Goal: Information Seeking & Learning: Check status

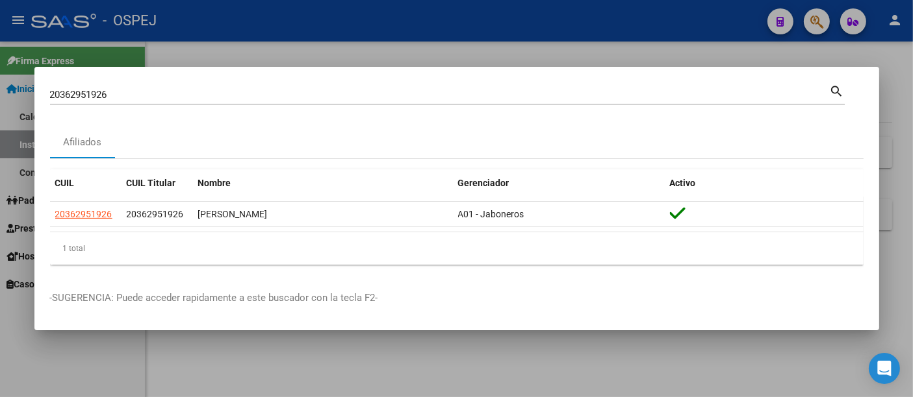
drag, startPoint x: 0, startPoint y: 0, endPoint x: 290, endPoint y: 99, distance: 306.0
click at [290, 101] on div "20362951926 Buscar (apellido, dni, cuil, [PERSON_NAME], cuit, obra social)" at bounding box center [439, 94] width 779 height 19
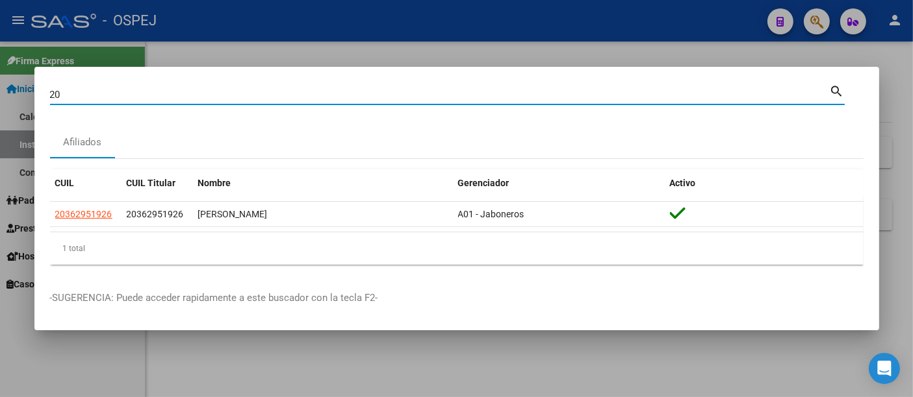
type input "2"
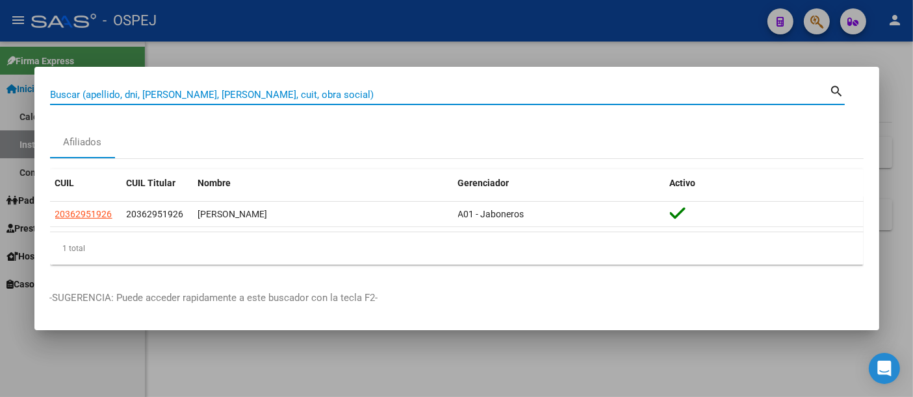
paste input "20-36295192-6"
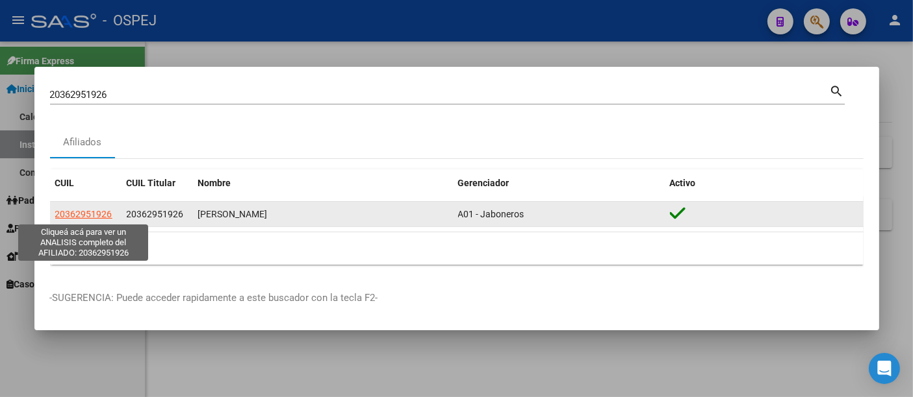
click at [79, 216] on span "20362951926" at bounding box center [83, 214] width 57 height 10
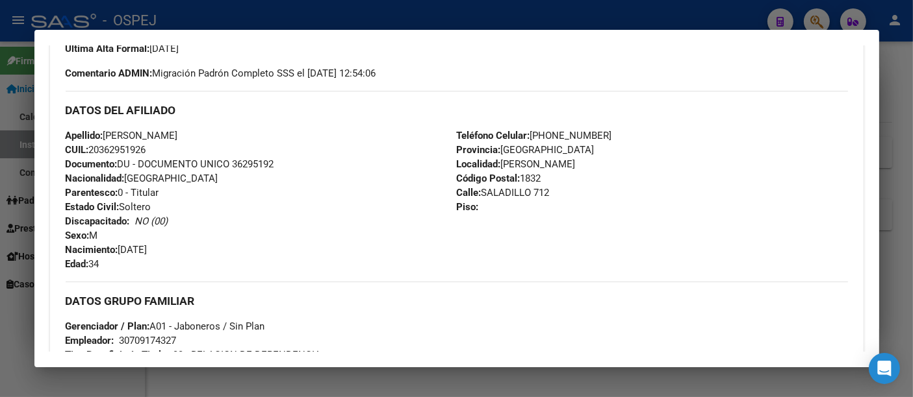
scroll to position [433, 0]
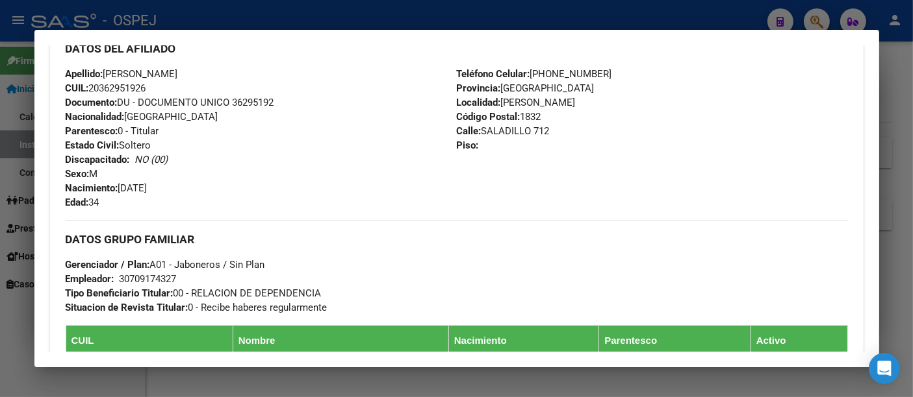
click at [143, 275] on div "30709174327" at bounding box center [148, 279] width 57 height 14
click at [421, 14] on div at bounding box center [456, 198] width 913 height 397
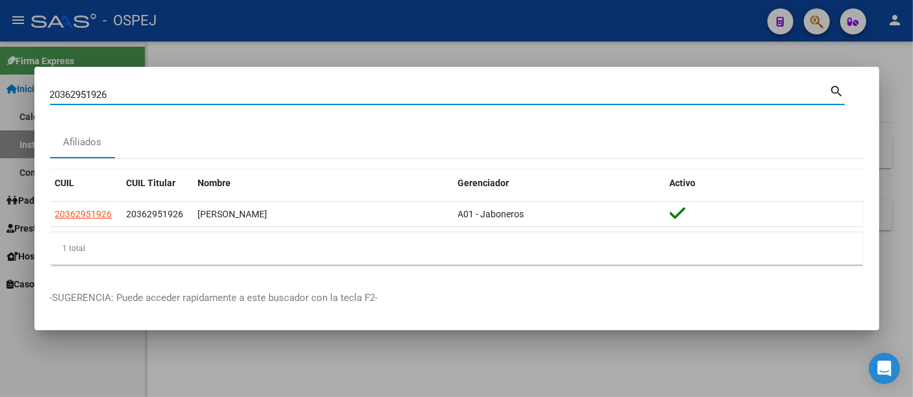
click at [295, 90] on input "20362951926" at bounding box center [439, 95] width 779 height 12
type input "2"
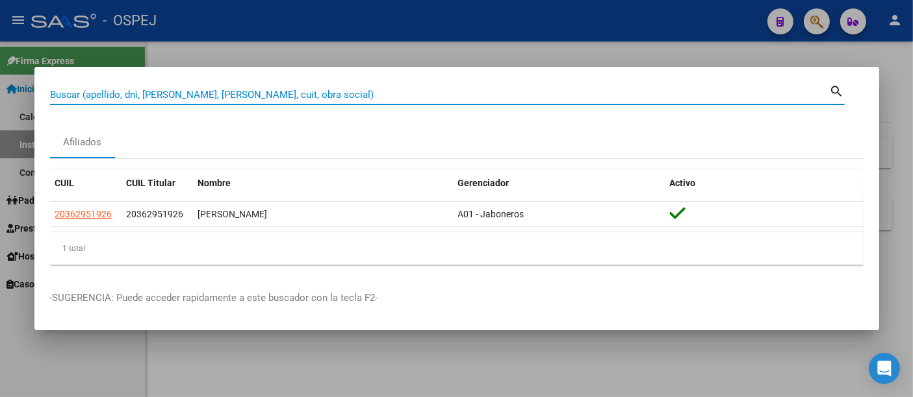
paste input "24-25863697-6"
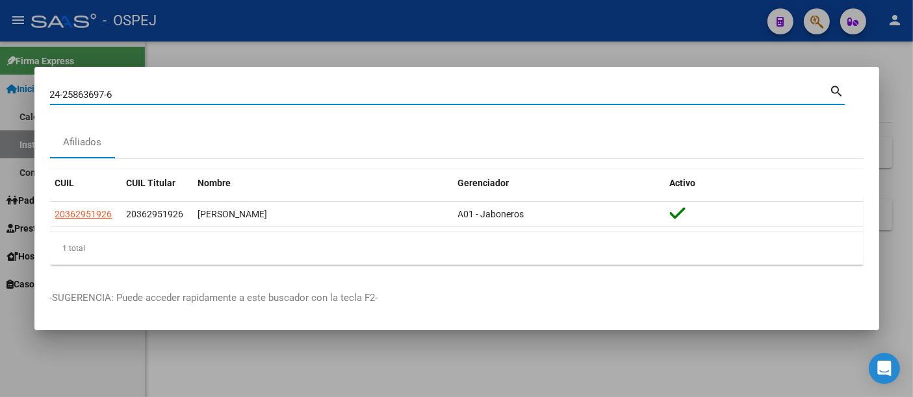
type input "24258636976"
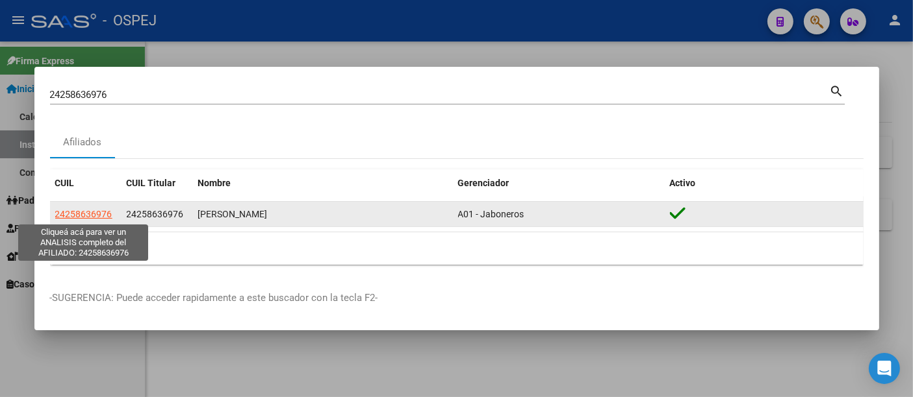
click at [96, 212] on span "24258636976" at bounding box center [83, 214] width 57 height 10
type textarea "24258636976"
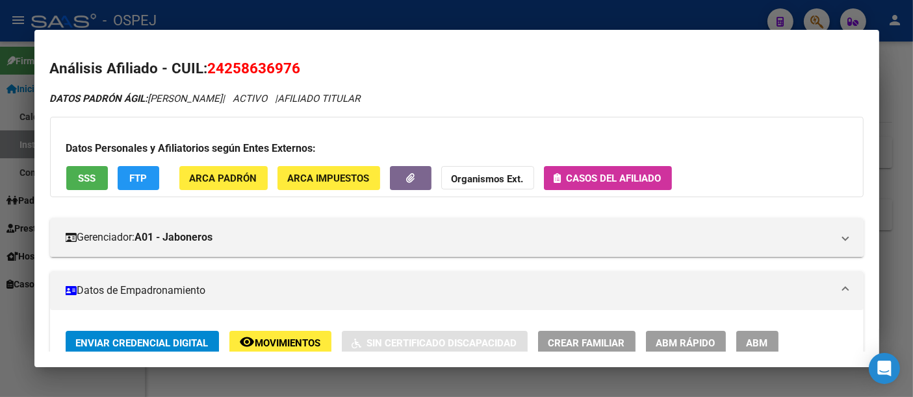
click at [599, 177] on span "Casos del afiliado" at bounding box center [613, 179] width 95 height 12
